Goal: Navigation & Orientation: Find specific page/section

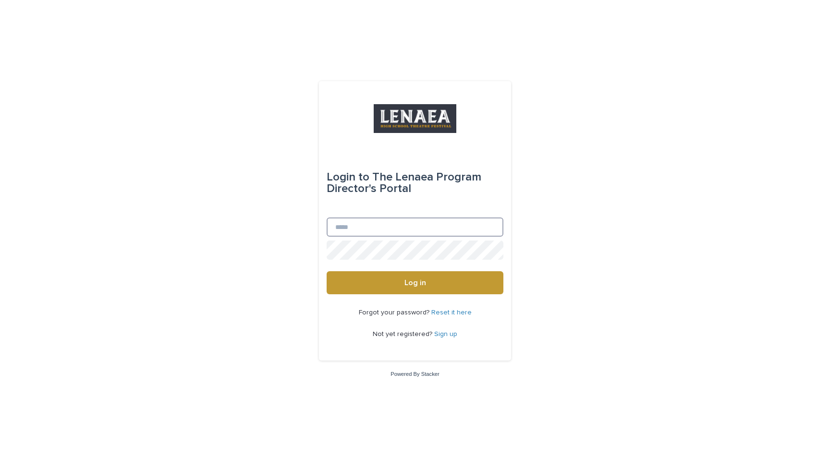
type input "**********"
click at [415, 283] on button "Log in" at bounding box center [414, 282] width 177 height 23
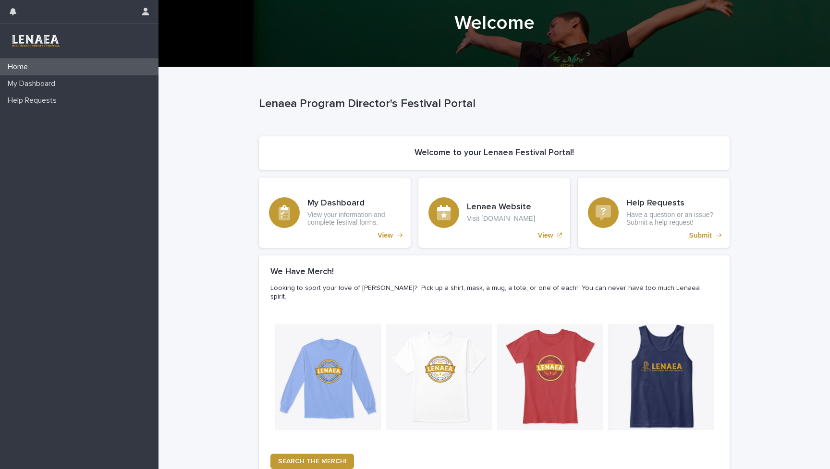
scroll to position [27, 0]
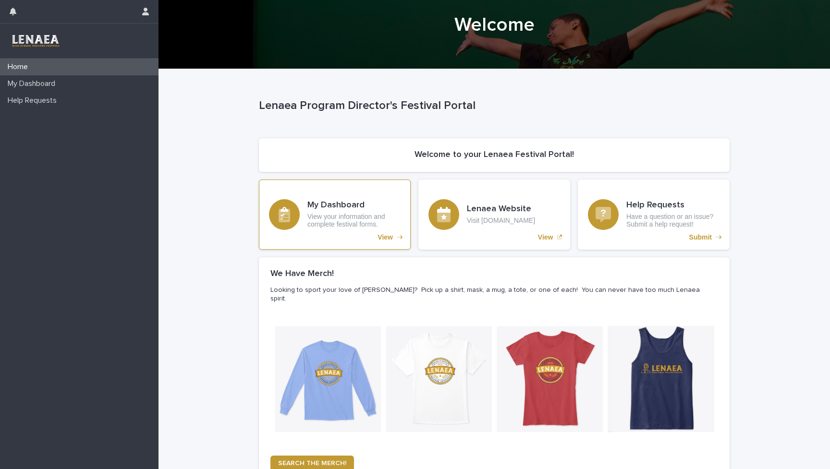
click at [391, 237] on p "View" at bounding box center [384, 237] width 15 height 8
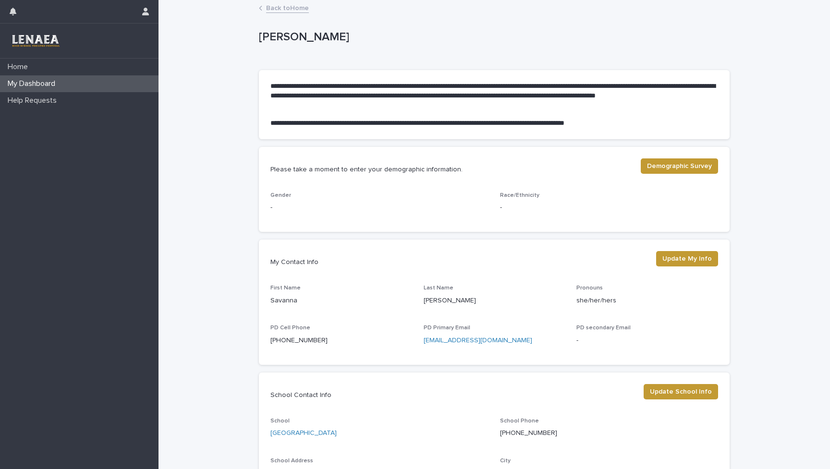
click at [285, 6] on link "Back to Home" at bounding box center [287, 7] width 43 height 11
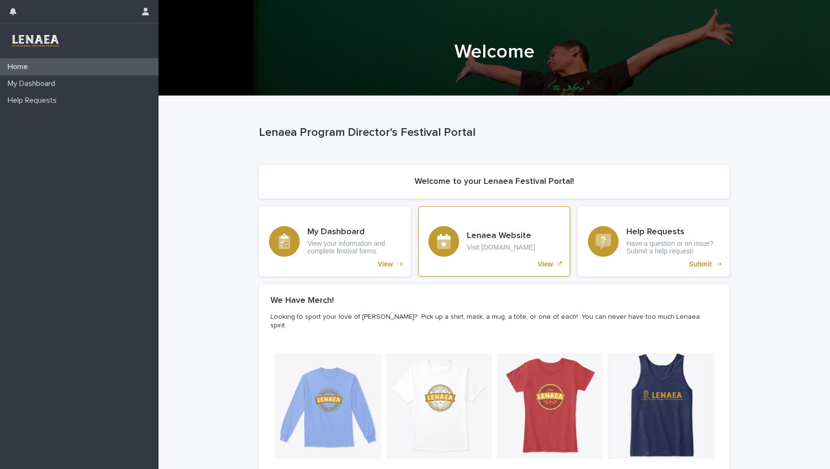
click at [473, 242] on div "Lenaea Website Visit [DOMAIN_NAME]" at bounding box center [501, 241] width 68 height 20
